Goal: Information Seeking & Learning: Find contact information

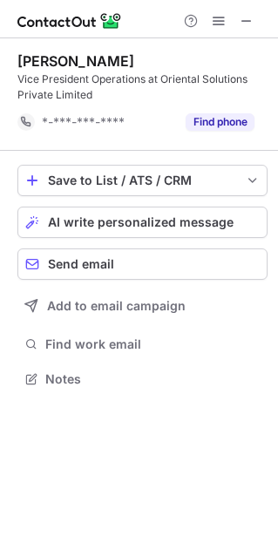
scroll to position [9, 9]
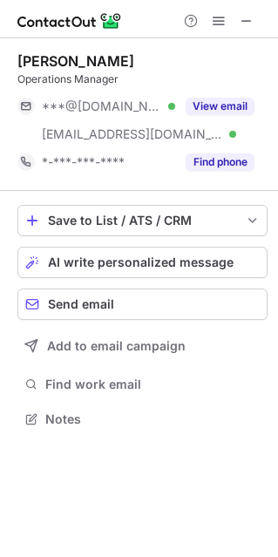
scroll to position [406, 278]
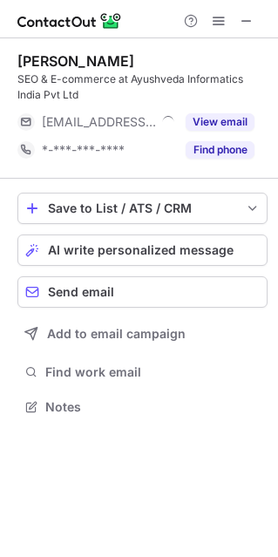
scroll to position [394, 278]
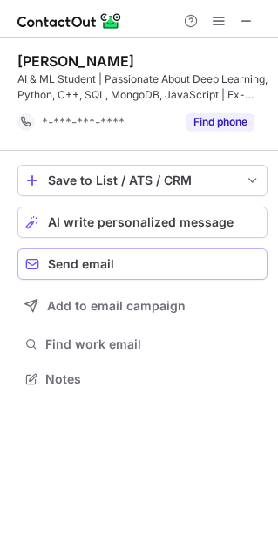
scroll to position [9, 9]
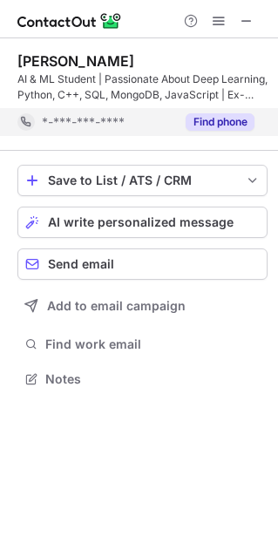
click at [199, 117] on button "Find phone" at bounding box center [220, 121] width 69 height 17
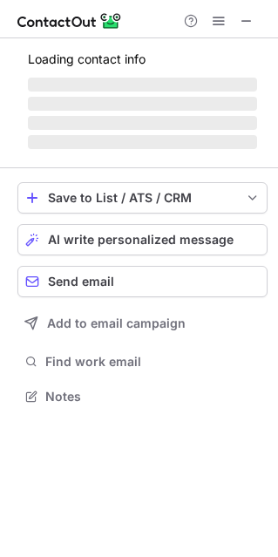
scroll to position [394, 278]
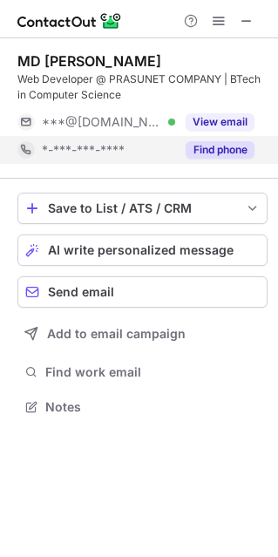
click at [246, 147] on button "Find phone" at bounding box center [220, 149] width 69 height 17
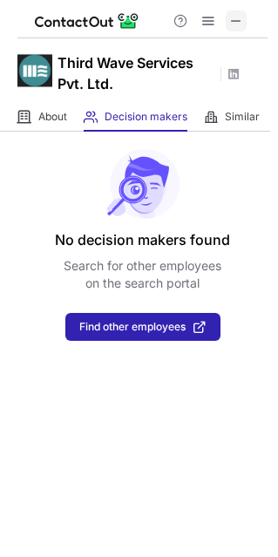
click at [235, 23] on span at bounding box center [236, 21] width 14 height 14
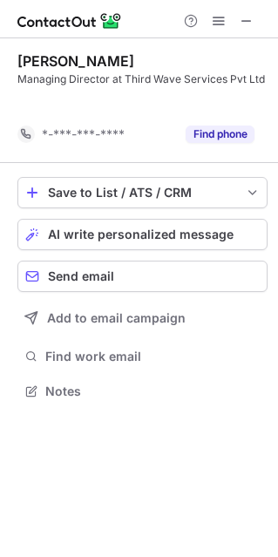
scroll to position [9, 9]
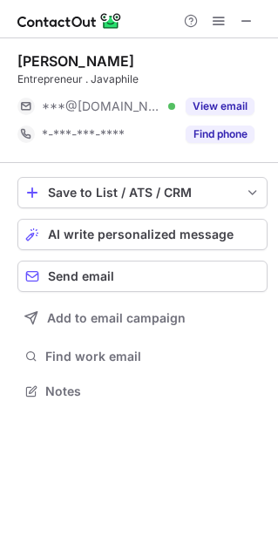
scroll to position [378, 278]
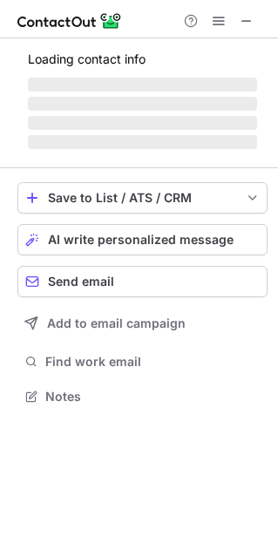
scroll to position [422, 278]
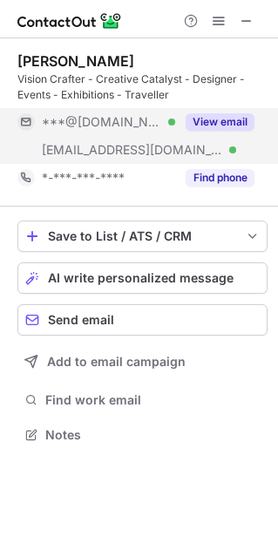
click at [204, 121] on button "View email" at bounding box center [220, 121] width 69 height 17
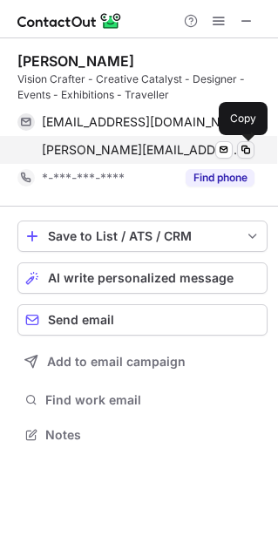
click at [247, 152] on span at bounding box center [246, 150] width 14 height 14
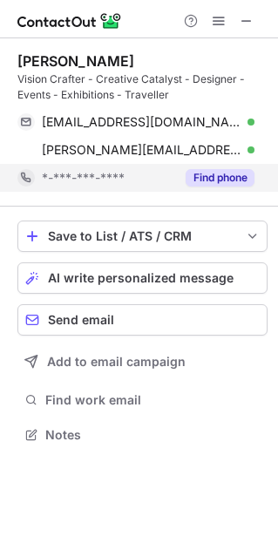
click at [231, 181] on button "Find phone" at bounding box center [220, 177] width 69 height 17
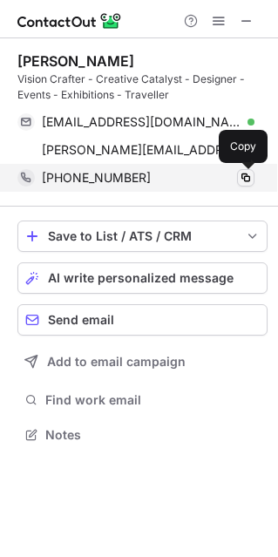
click at [246, 177] on span at bounding box center [246, 178] width 14 height 14
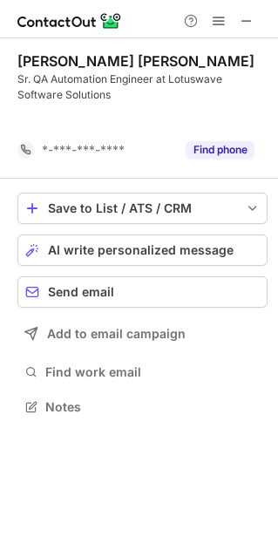
scroll to position [9, 9]
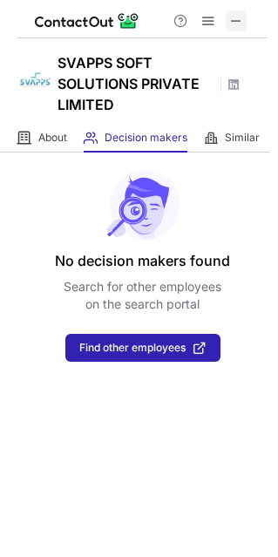
click at [233, 21] on span at bounding box center [236, 21] width 14 height 14
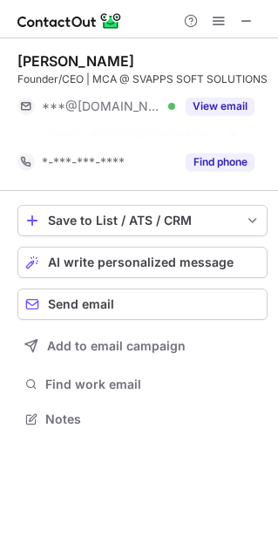
scroll to position [378, 278]
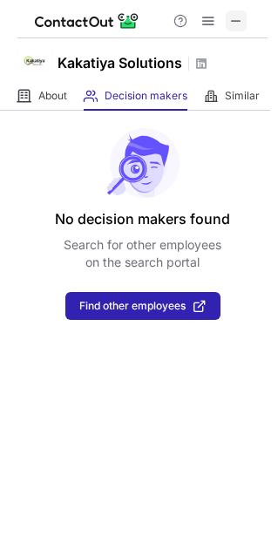
click at [240, 17] on span at bounding box center [236, 21] width 14 height 14
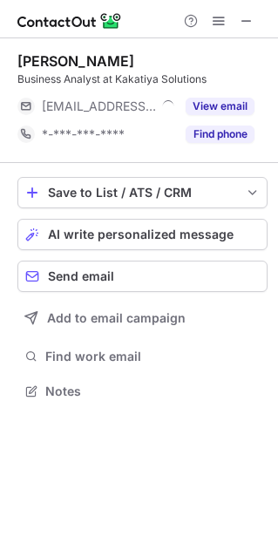
scroll to position [378, 278]
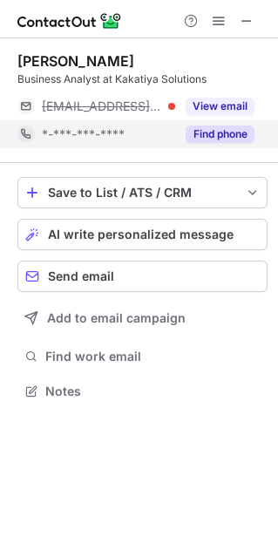
click at [230, 123] on div "Find phone" at bounding box center [214, 134] width 79 height 28
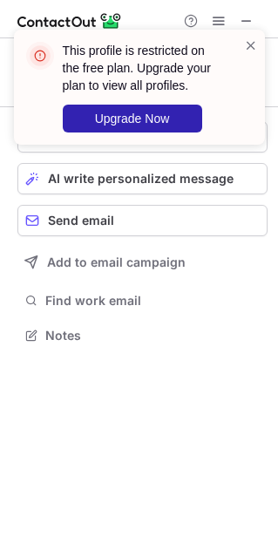
scroll to position [9, 9]
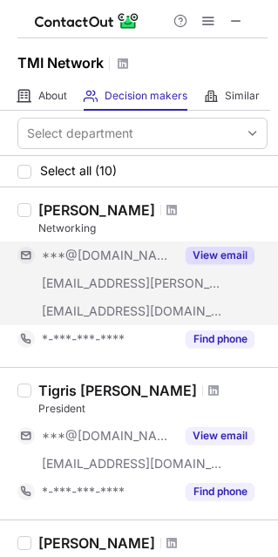
click at [212, 250] on button "View email" at bounding box center [220, 255] width 69 height 17
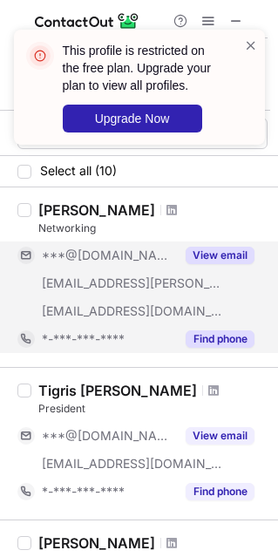
click at [215, 329] on div "Find phone" at bounding box center [214, 339] width 79 height 28
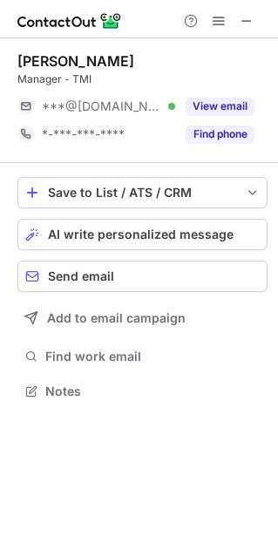
scroll to position [378, 278]
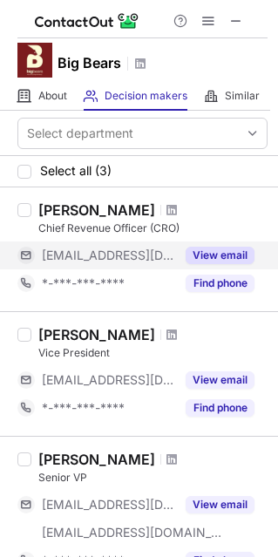
click at [210, 254] on button "View email" at bounding box center [220, 255] width 69 height 17
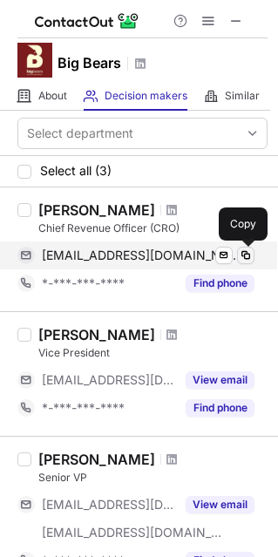
click at [245, 255] on span at bounding box center [246, 256] width 14 height 14
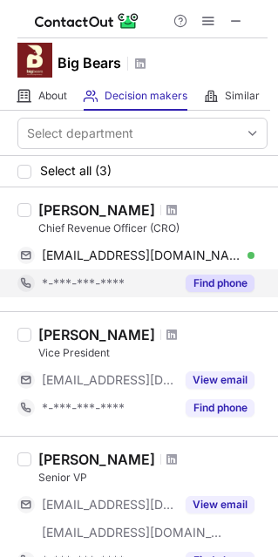
click at [218, 283] on button "Find phone" at bounding box center [220, 283] width 69 height 17
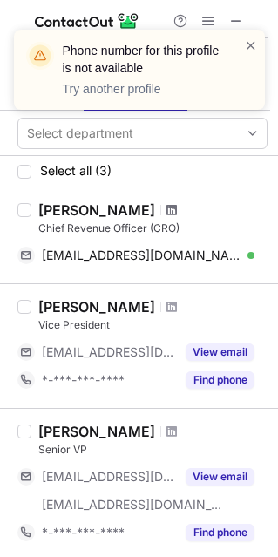
click at [167, 208] on span at bounding box center [172, 210] width 10 height 14
